Goal: Check status: Check status

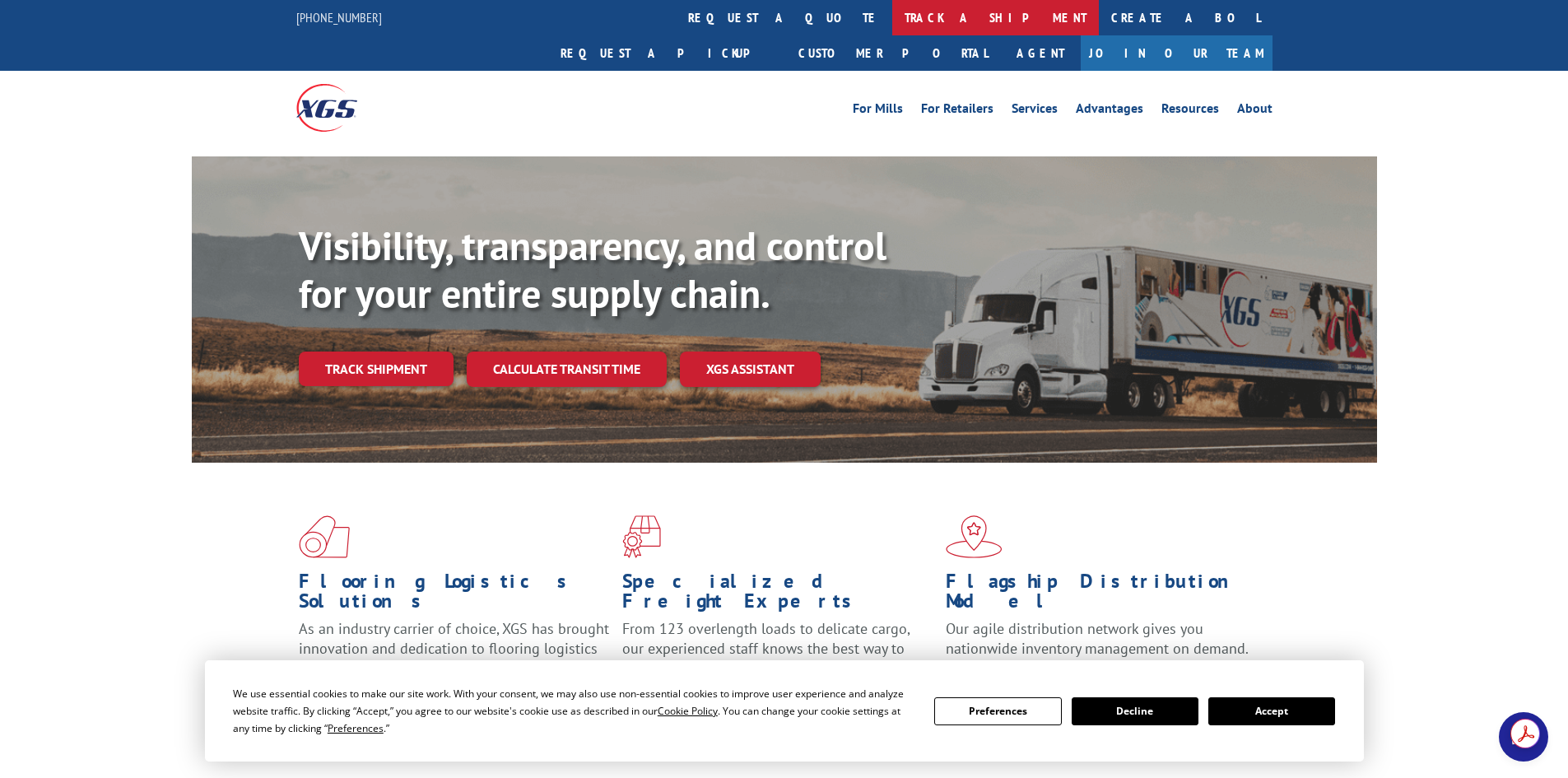
click at [892, 23] on link "track a shipment" at bounding box center [995, 18] width 207 height 35
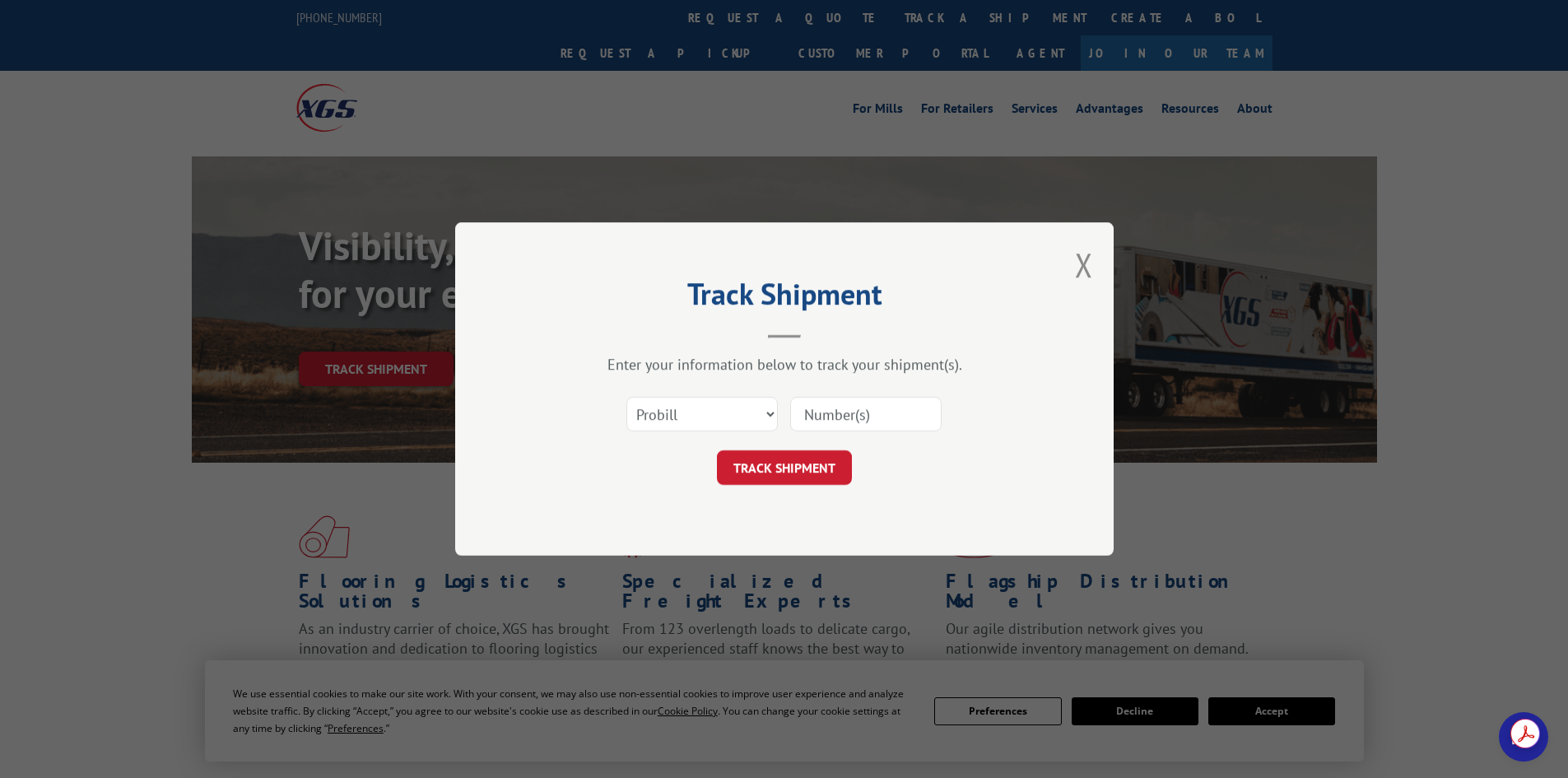
click at [849, 417] on input at bounding box center [866, 413] width 152 height 34
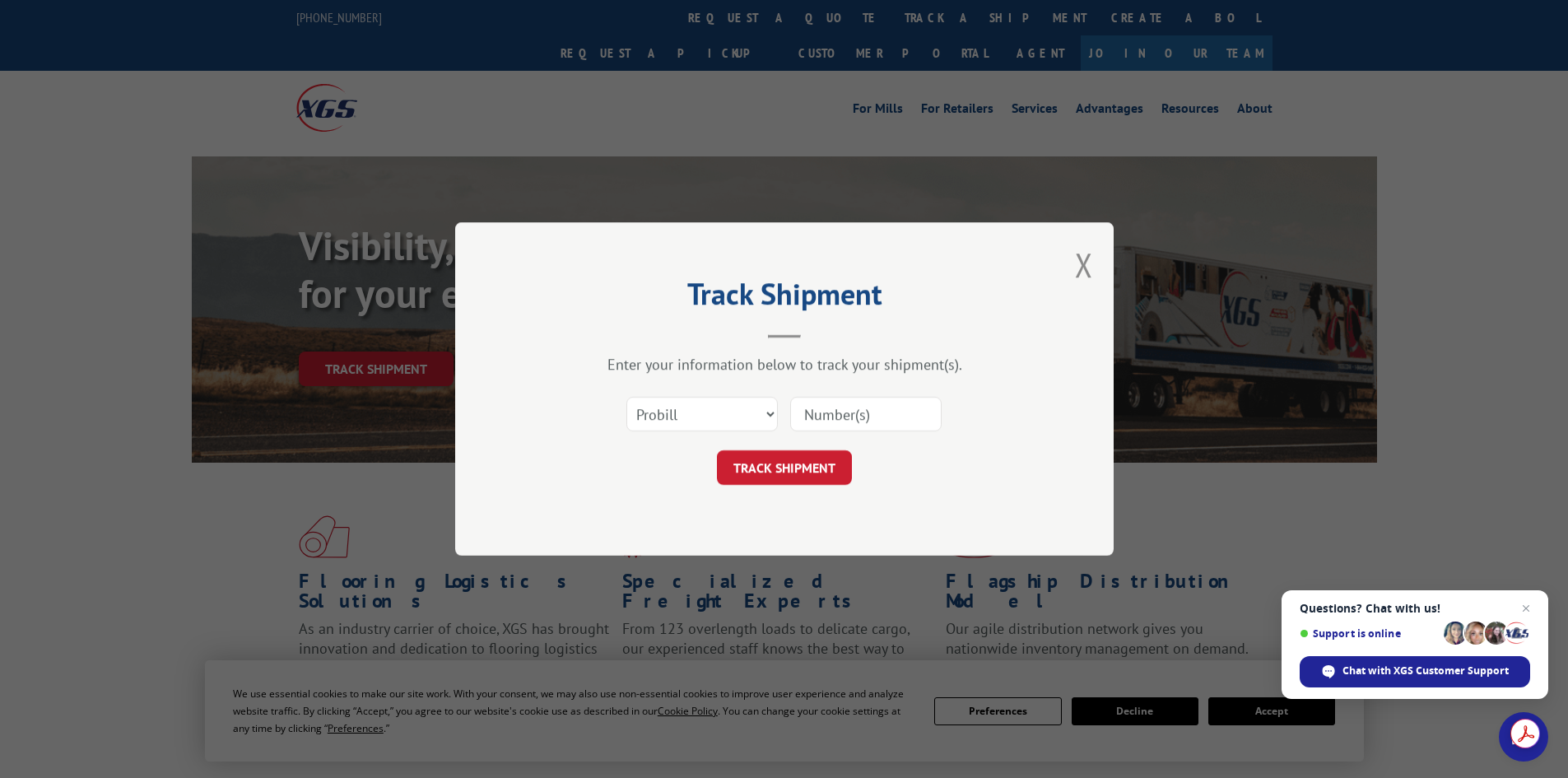
paste input "2849148"
type input "2849148"
click at [787, 461] on button "TRACK SHIPMENT" at bounding box center [784, 467] width 135 height 34
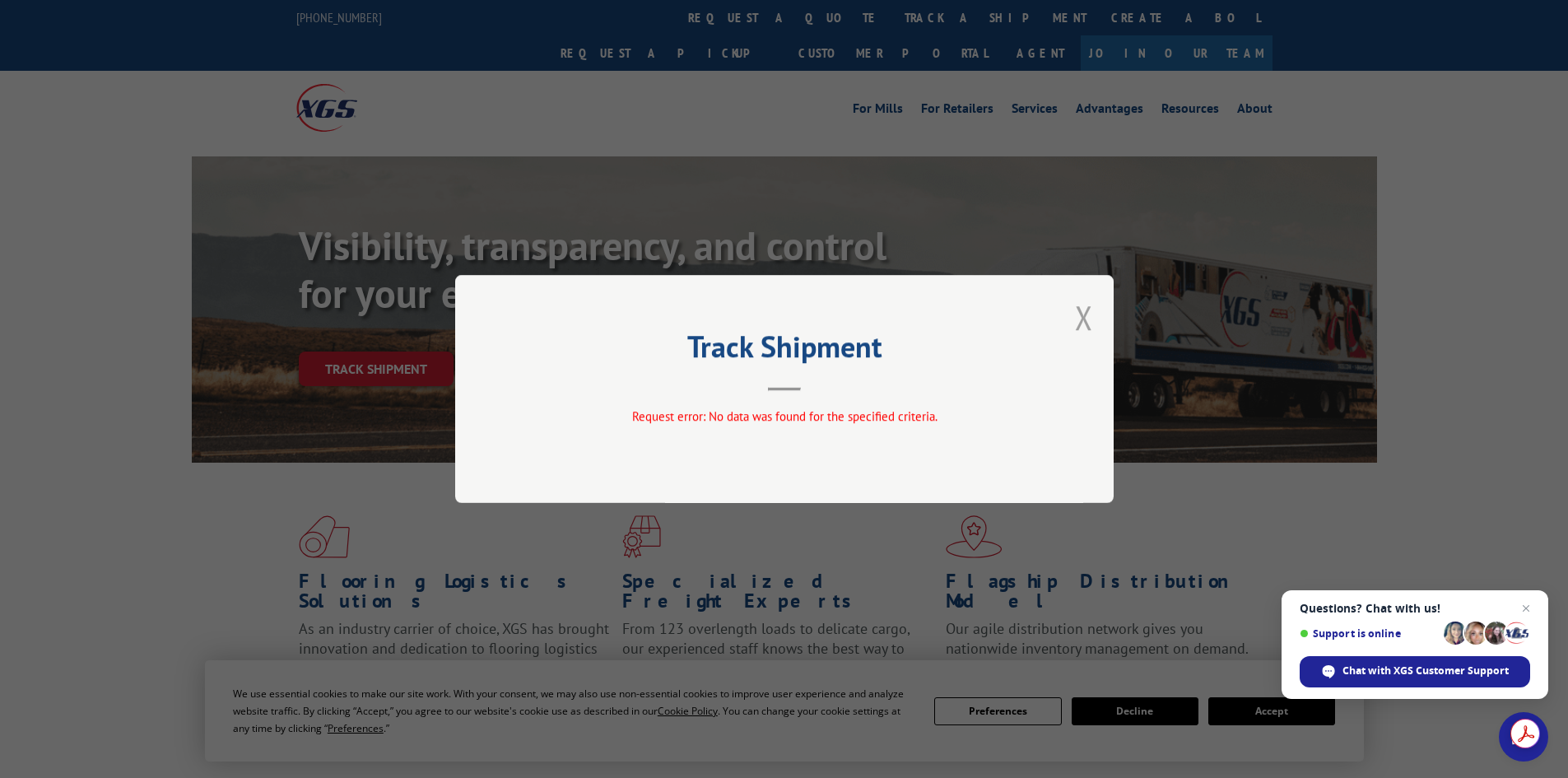
click at [1075, 307] on button "Close modal" at bounding box center [1084, 317] width 18 height 44
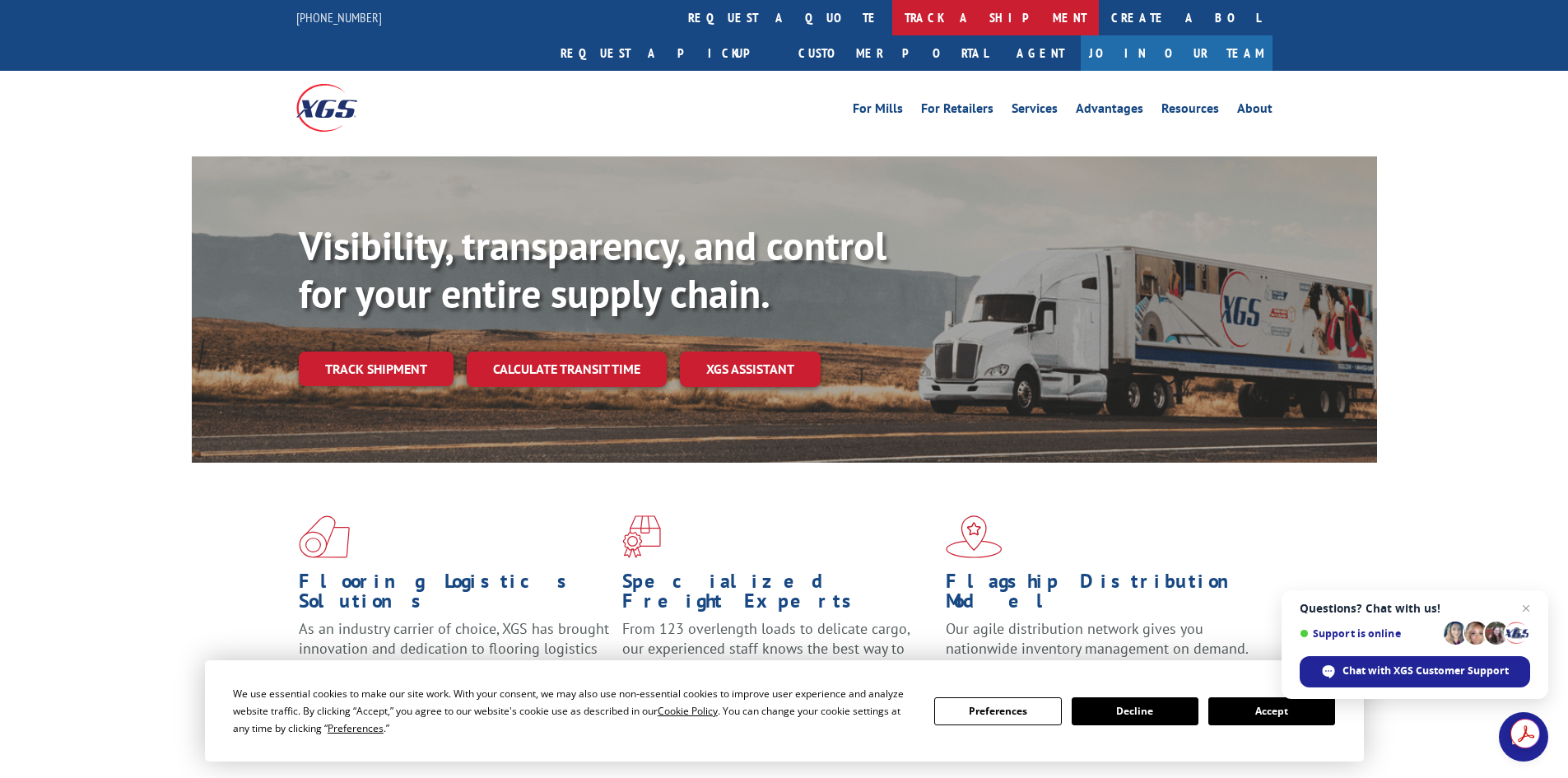
click at [892, 13] on link "track a shipment" at bounding box center [995, 18] width 207 height 35
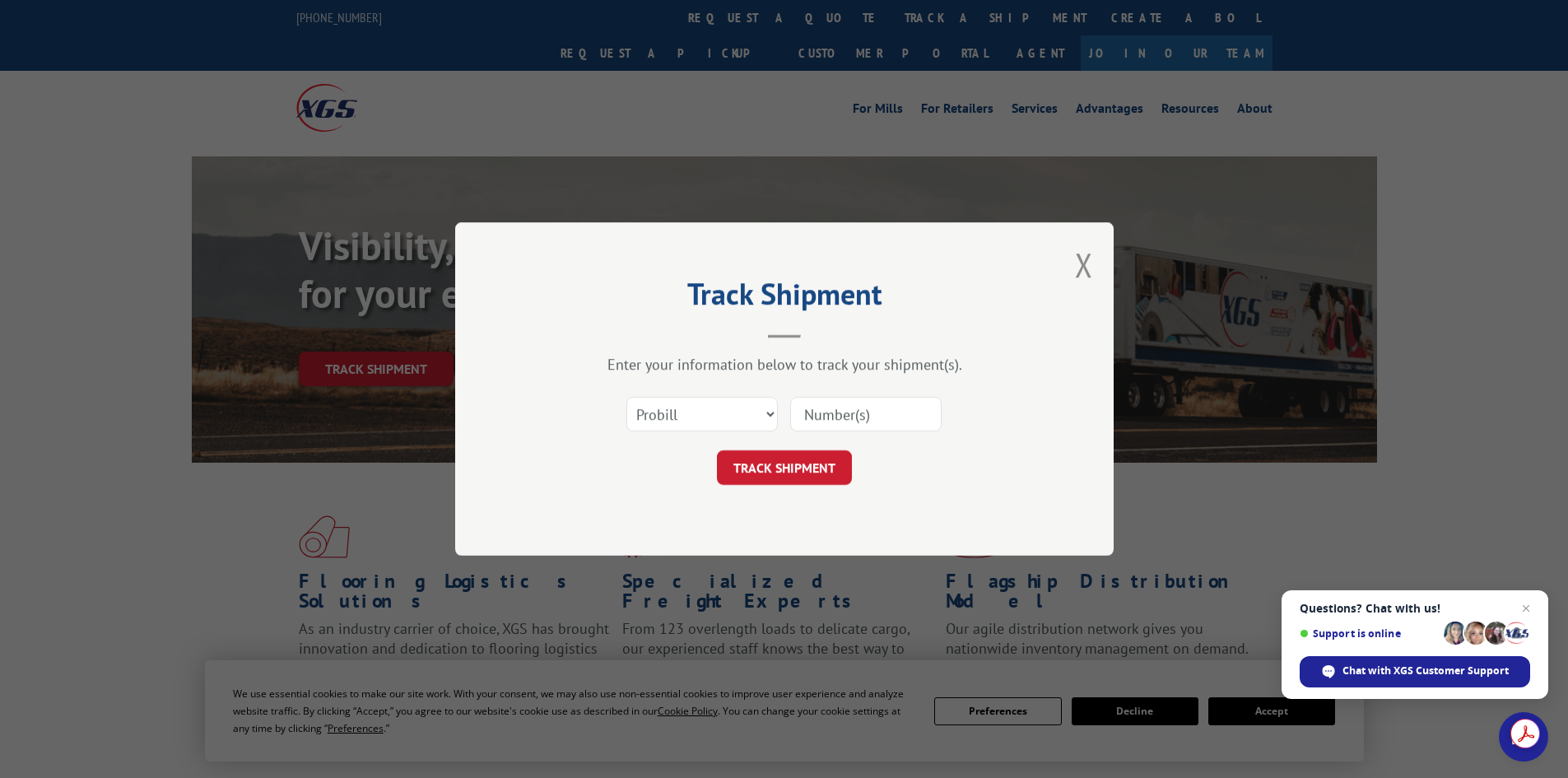
click at [669, 439] on div "Select category... Probill BOL PO" at bounding box center [784, 413] width 494 height 54
click at [666, 424] on select "Select category... Probill BOL PO" at bounding box center [702, 413] width 152 height 34
select select "bol"
click at [627, 397] on select "Select category... Probill BOL PO" at bounding box center [702, 413] width 152 height 34
click at [898, 395] on div at bounding box center [866, 413] width 152 height 38
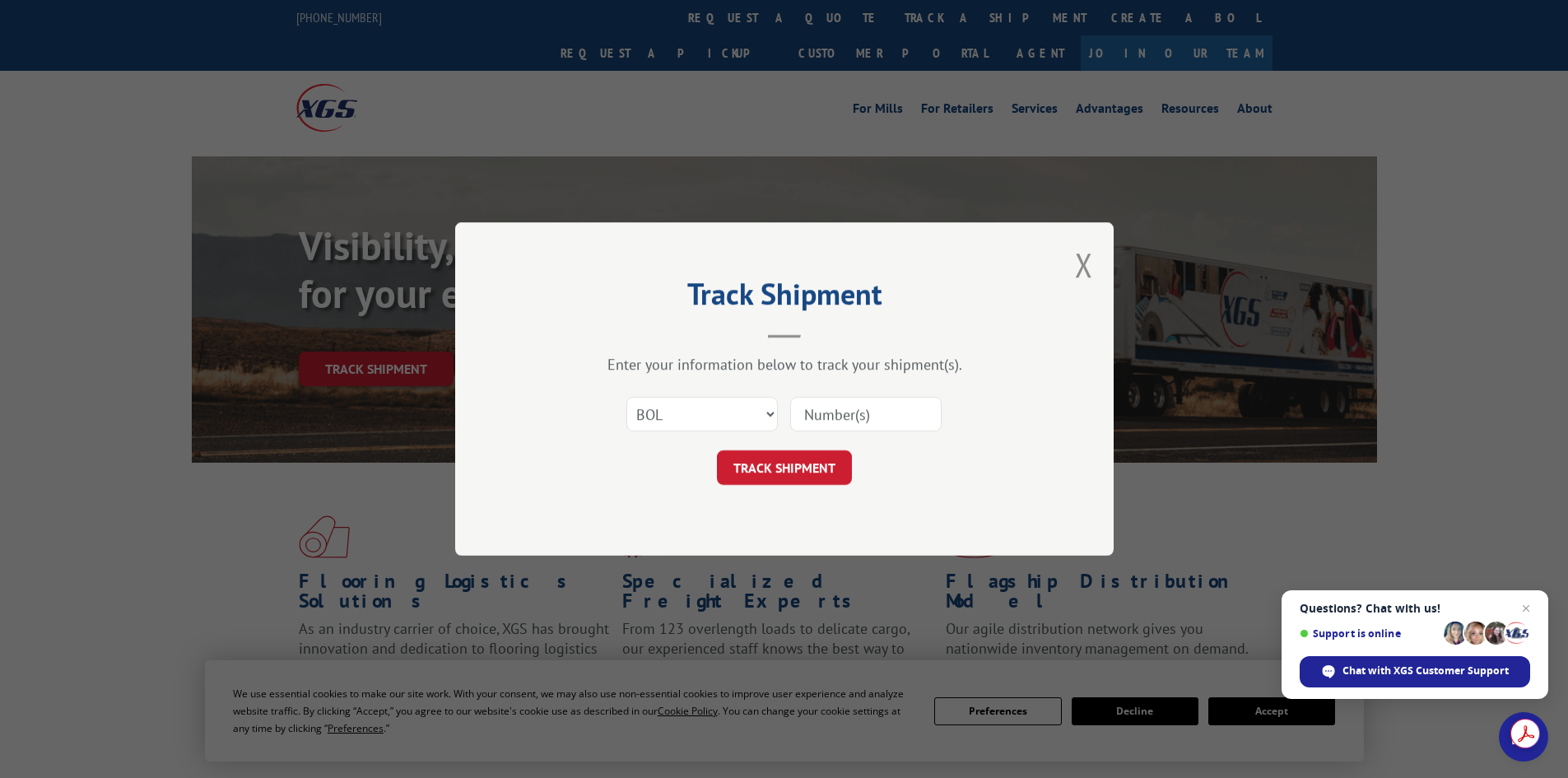
click at [876, 408] on input at bounding box center [866, 413] width 152 height 34
paste input "2849148"
type input "2849148"
click at [800, 482] on button "TRACK SHIPMENT" at bounding box center [784, 467] width 135 height 34
